Goal: Information Seeking & Learning: Check status

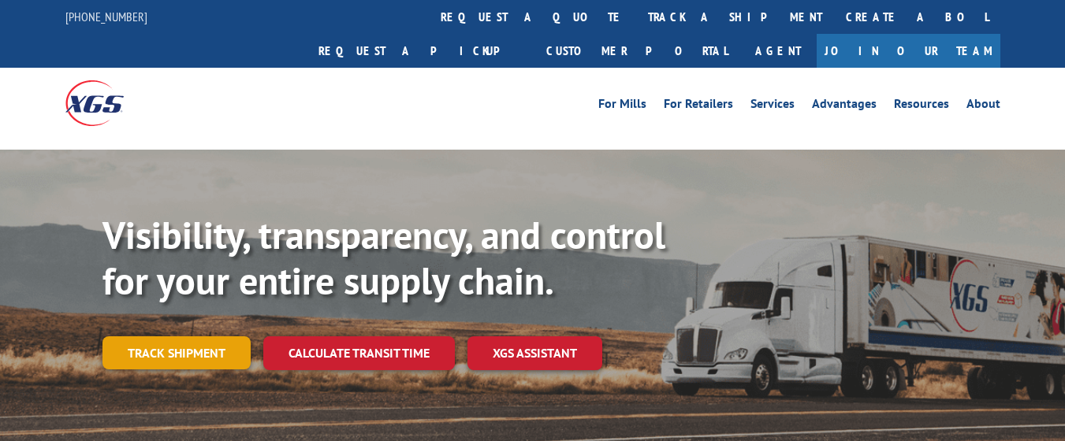
click at [218, 337] on link "Track shipment" at bounding box center [176, 353] width 148 height 33
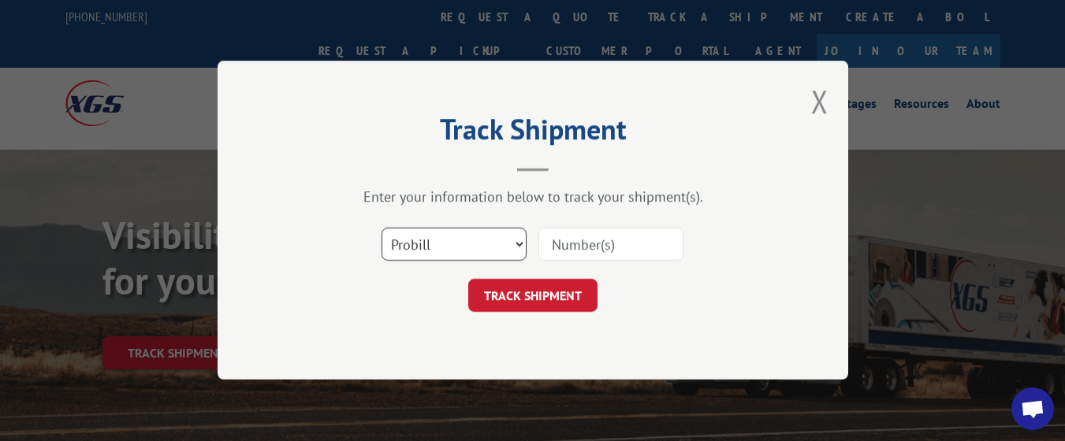
click at [446, 236] on select "Select category... Probill BOL PO" at bounding box center [453, 245] width 145 height 33
select select "po"
click at [381, 229] on select "Select category... Probill BOL PO" at bounding box center [453, 245] width 145 height 33
click at [568, 247] on input at bounding box center [610, 245] width 145 height 33
type input "14634851"
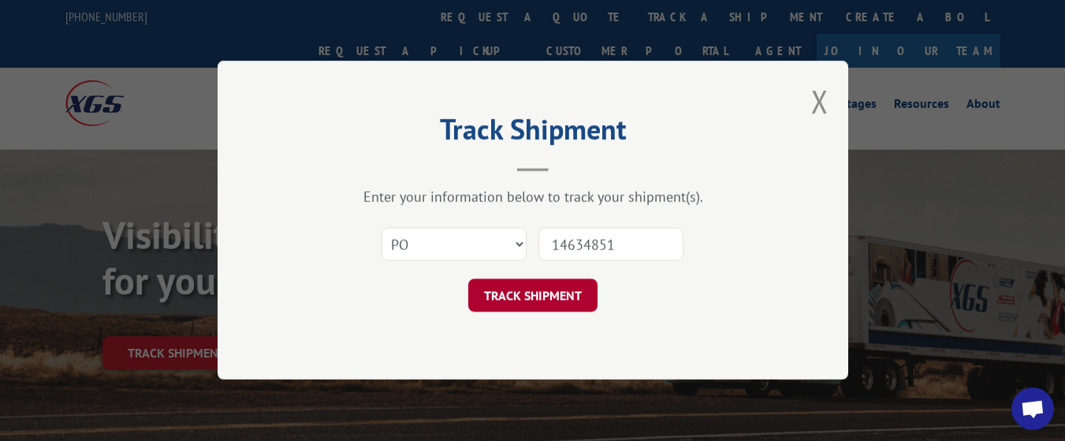
click at [560, 295] on button "TRACK SHIPMENT" at bounding box center [532, 296] width 129 height 33
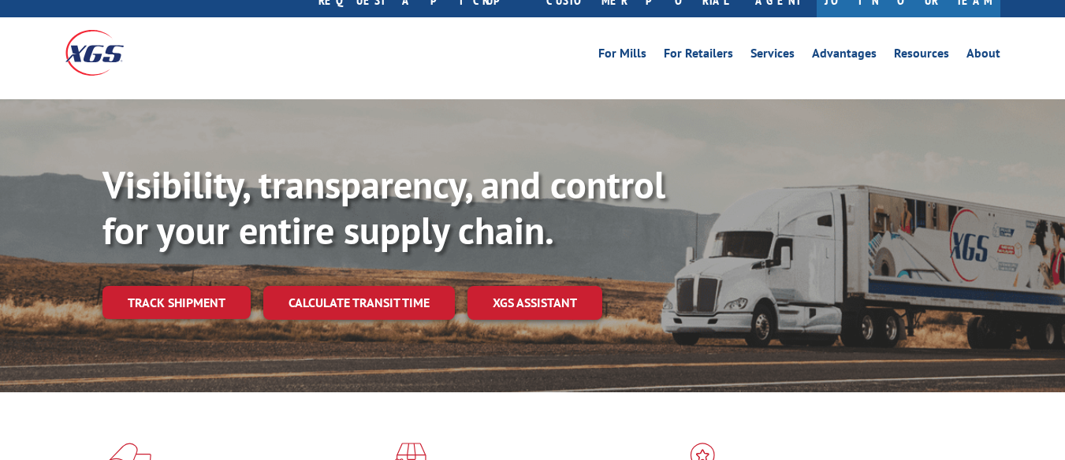
scroll to position [79, 0]
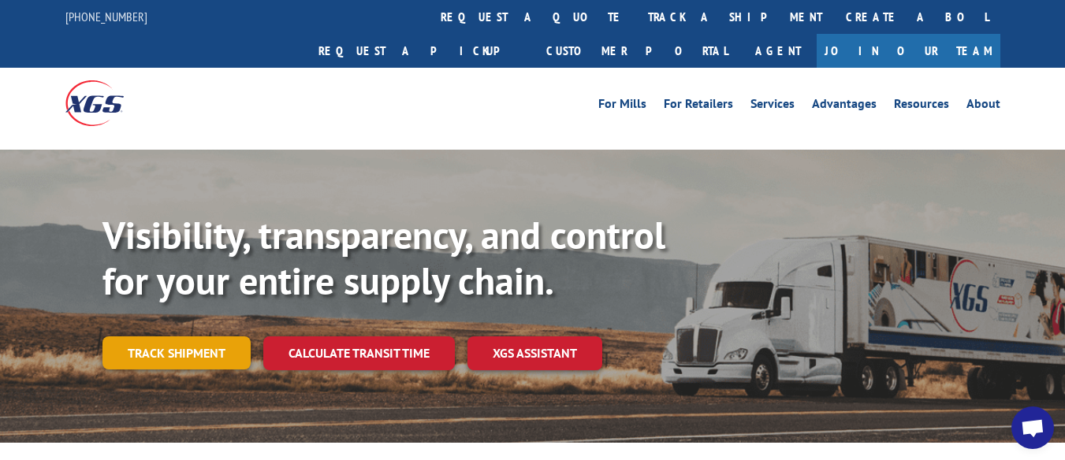
click at [180, 337] on link "Track shipment" at bounding box center [176, 353] width 148 height 33
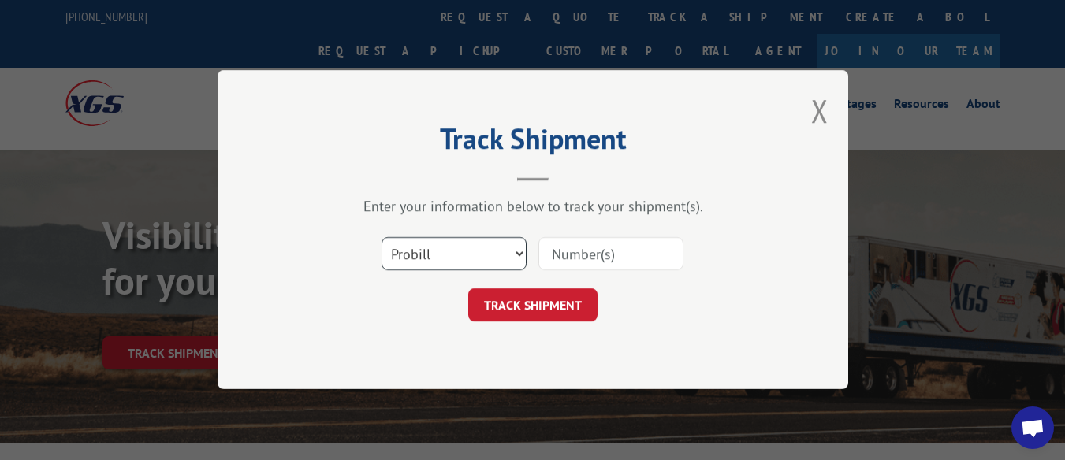
click at [465, 255] on select "Select category... Probill BOL PO" at bounding box center [453, 254] width 145 height 33
select select "po"
click at [381, 238] on select "Select category... Probill BOL PO" at bounding box center [453, 254] width 145 height 33
click at [575, 255] on input at bounding box center [610, 254] width 145 height 33
type input "14634851"
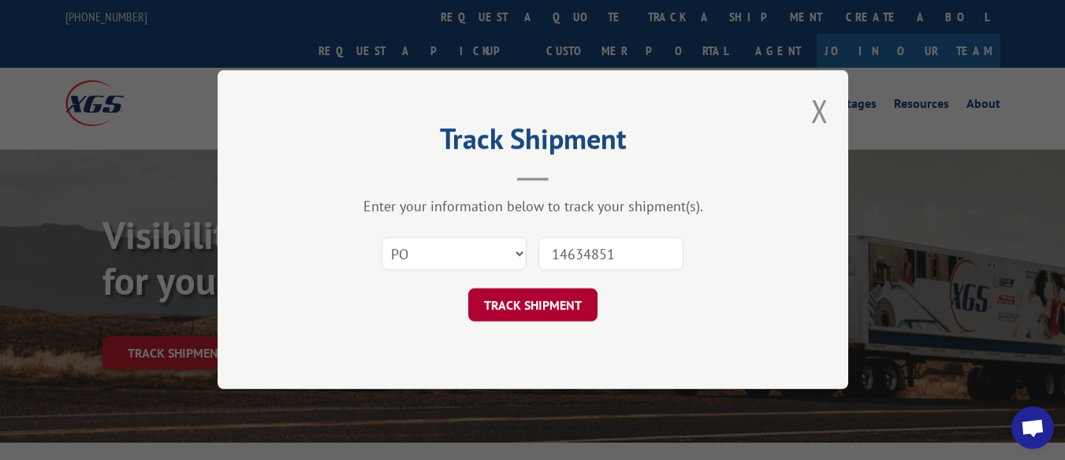
click at [577, 301] on button "TRACK SHIPMENT" at bounding box center [532, 305] width 129 height 33
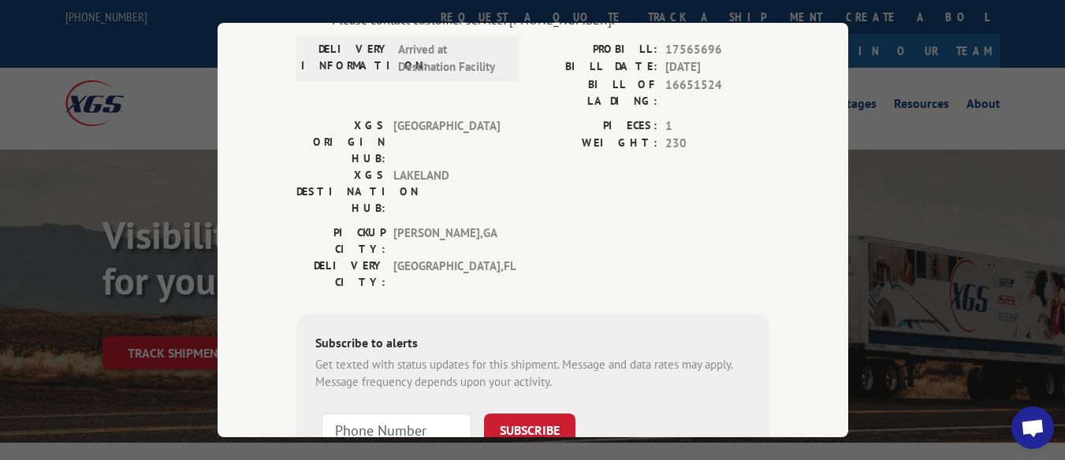
scroll to position [79, 0]
